Goal: Information Seeking & Learning: Learn about a topic

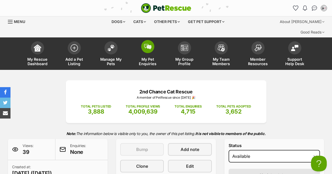
click at [147, 44] on img at bounding box center [147, 47] width 7 height 6
click at [113, 43] on img at bounding box center [110, 46] width 7 height 7
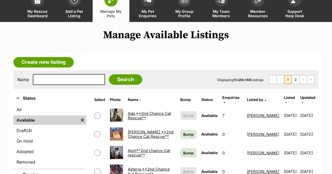
scroll to position [52, 0]
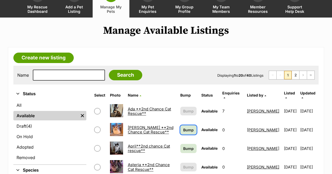
click at [183, 127] on span "Bump" at bounding box center [188, 130] width 10 height 6
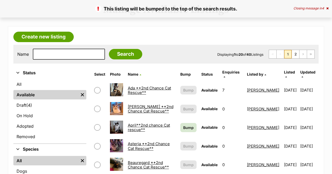
scroll to position [79, 0]
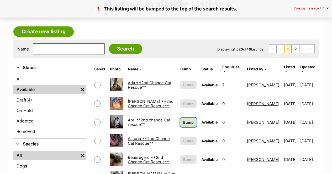
click at [183, 120] on span "Bump" at bounding box center [188, 123] width 10 height 6
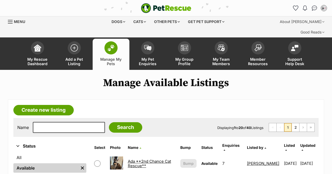
click at [12, 22] on span "Menu" at bounding box center [10, 22] width 5 height 1
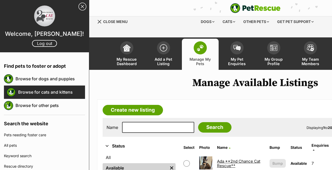
click at [47, 94] on link "Browse for cats and kittens" at bounding box center [51, 92] width 67 height 11
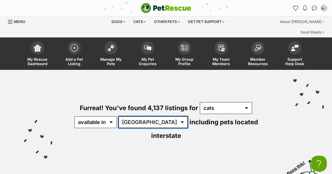
click at [143, 116] on select "Australia ACT NSW NT QLD SA TAS VIC WA" at bounding box center [153, 122] width 70 height 12
select select "VIC"
click at [119, 116] on select "Australia ACT NSW NT QLD SA TAS VIC WA" at bounding box center [153, 122] width 70 height 12
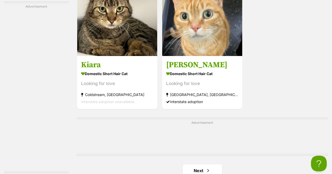
scroll to position [1233, 0]
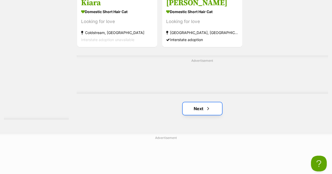
click at [193, 103] on link "Next" at bounding box center [202, 109] width 39 height 13
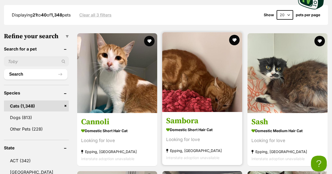
click at [177, 116] on h3 "Sambora" at bounding box center [202, 121] width 72 height 10
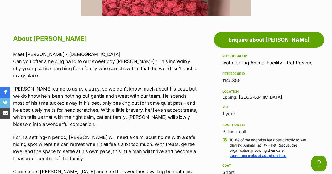
scroll to position [315, 0]
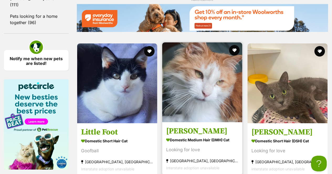
scroll to position [818, 0]
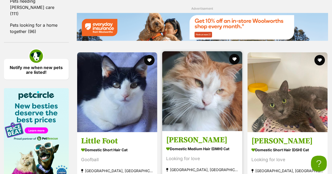
click at [206, 86] on img at bounding box center [202, 91] width 80 height 80
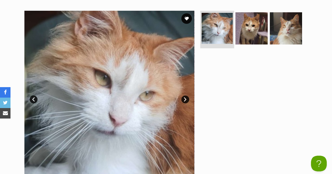
click at [212, 24] on img at bounding box center [216, 28] width 31 height 31
click at [188, 96] on link "Next" at bounding box center [185, 100] width 8 height 8
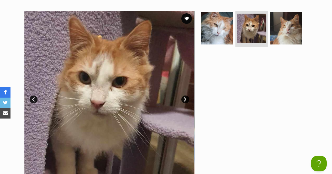
click at [187, 96] on link "Next" at bounding box center [185, 100] width 8 height 8
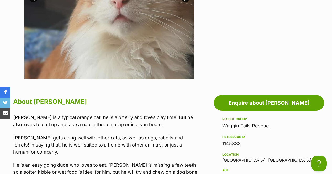
scroll to position [131, 0]
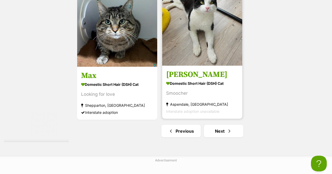
scroll to position [1211, 0]
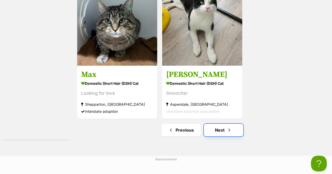
click at [220, 124] on link "Next" at bounding box center [223, 130] width 39 height 13
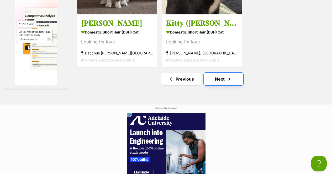
click at [212, 73] on link "Next" at bounding box center [223, 79] width 39 height 13
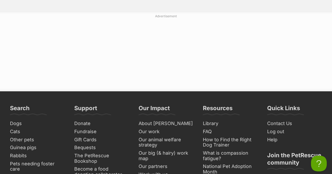
scroll to position [1259, 0]
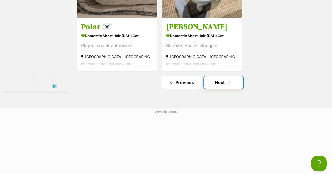
click at [217, 76] on link "Next" at bounding box center [223, 82] width 39 height 13
